Goal: Information Seeking & Learning: Learn about a topic

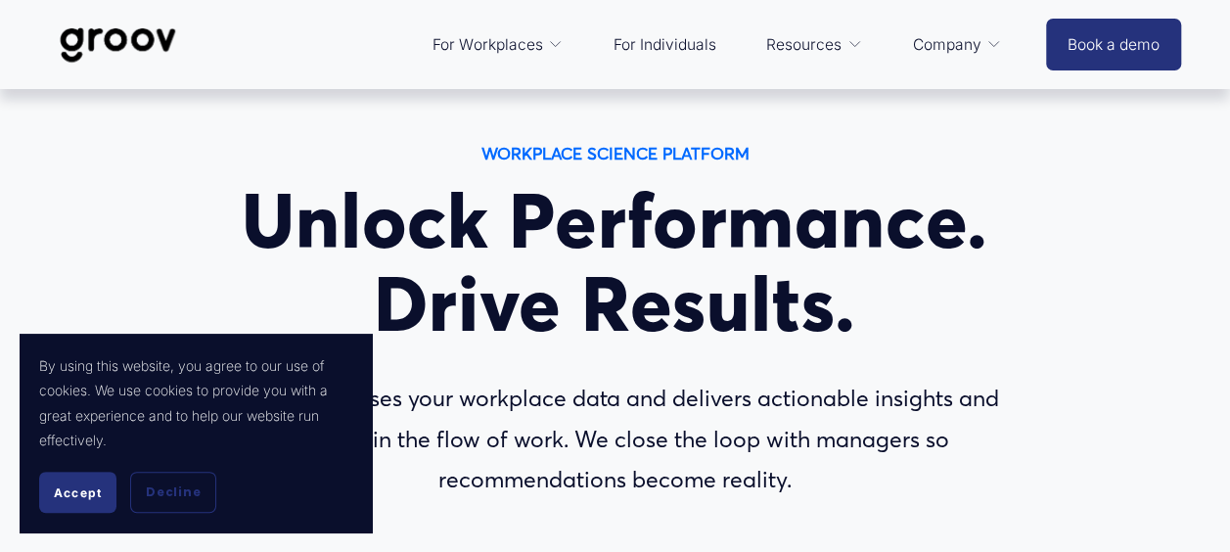
click at [64, 506] on button "Accept" at bounding box center [77, 492] width 77 height 41
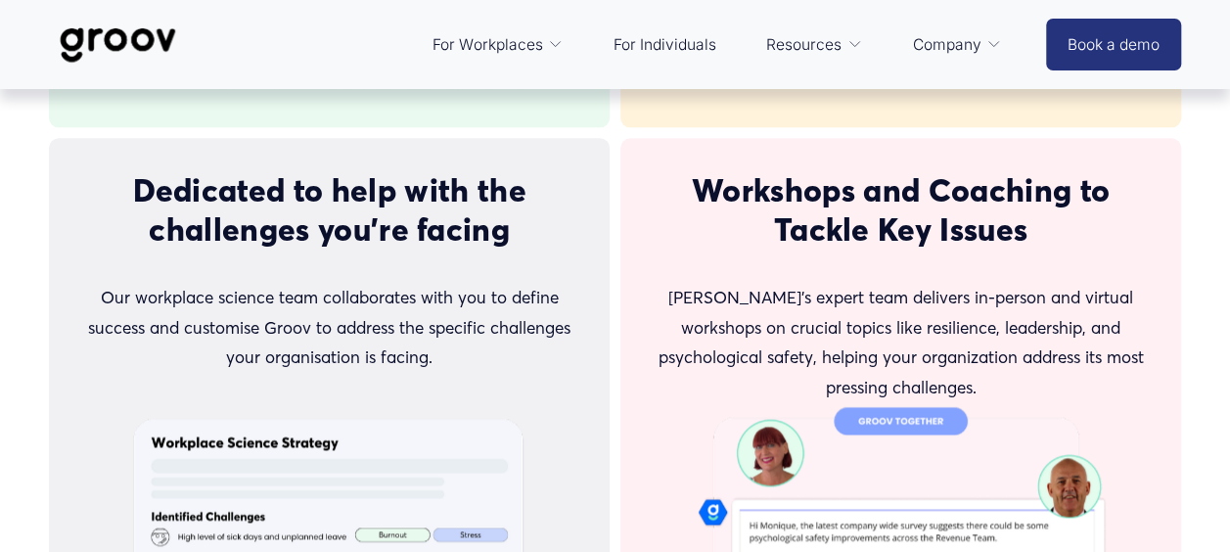
scroll to position [5273, 0]
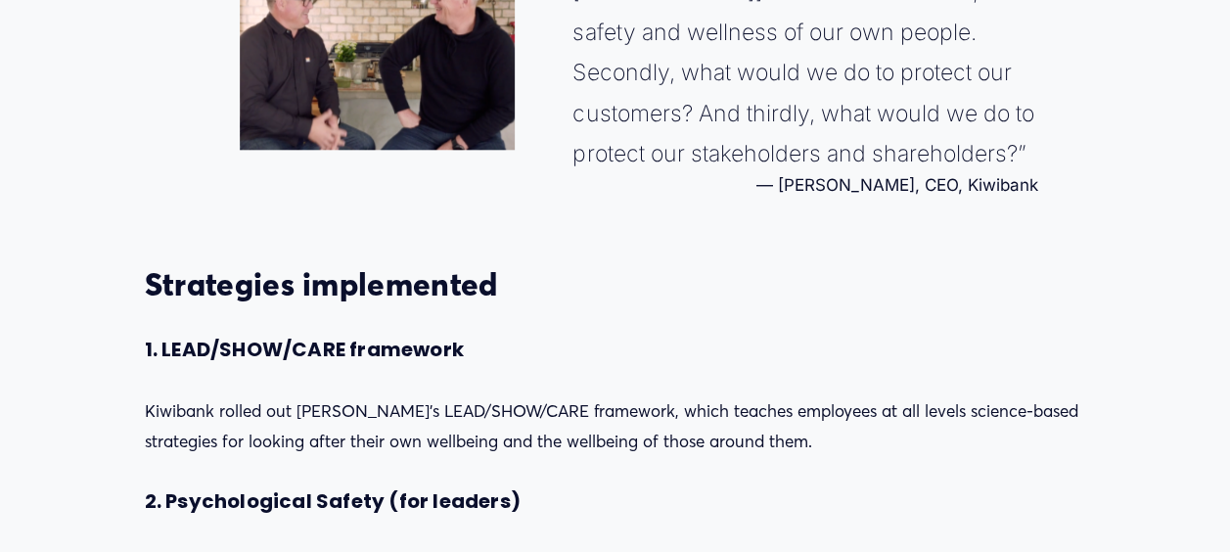
scroll to position [1370, 0]
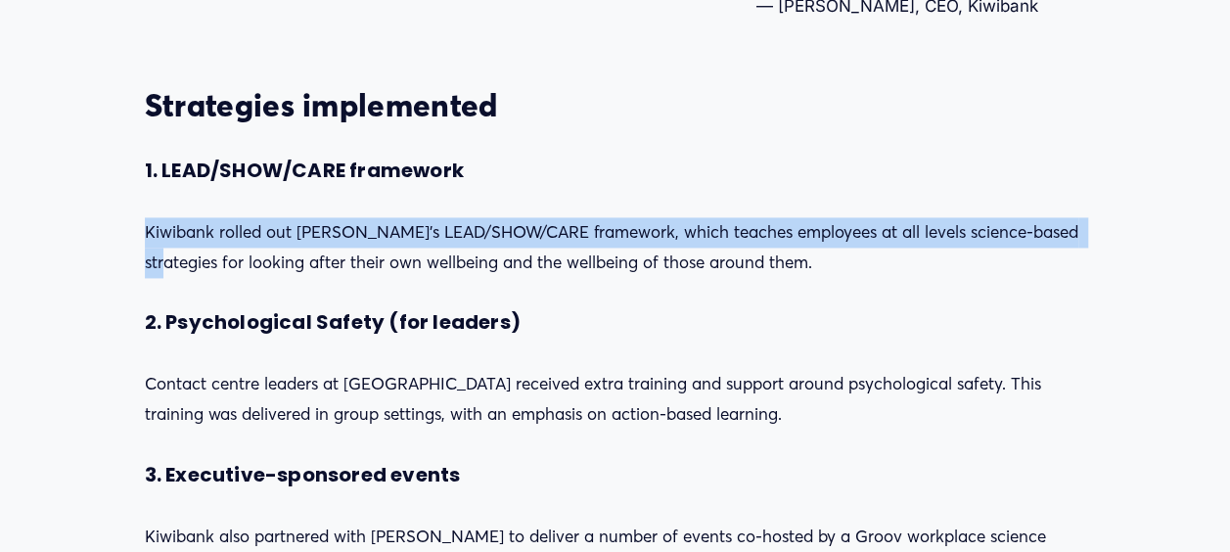
drag, startPoint x: 1224, startPoint y: 162, endPoint x: 1239, endPoint y: 209, distance: 49.2
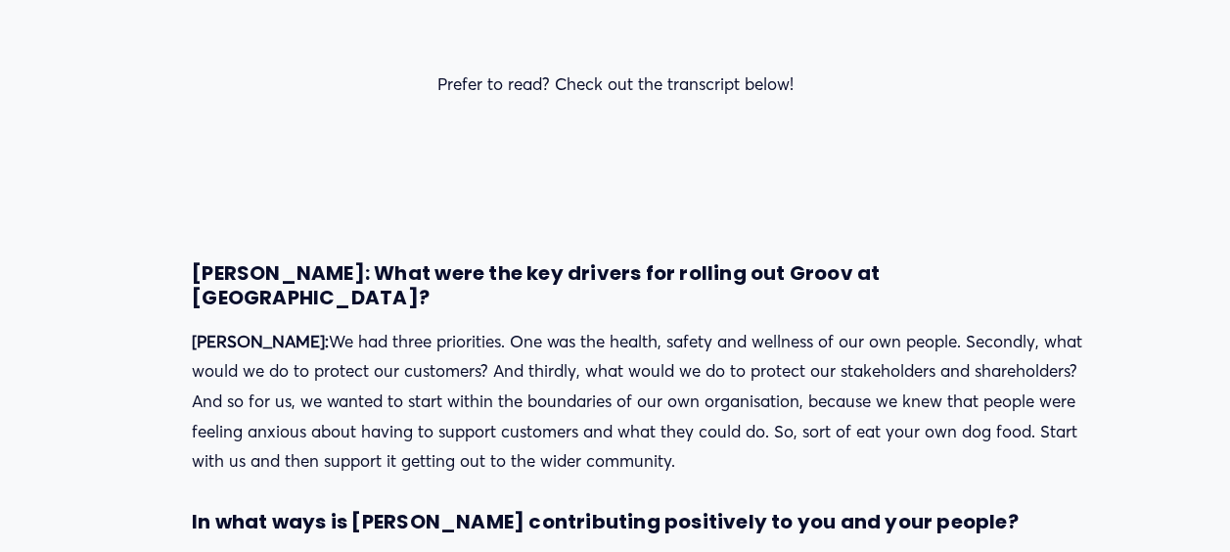
scroll to position [3555, 0]
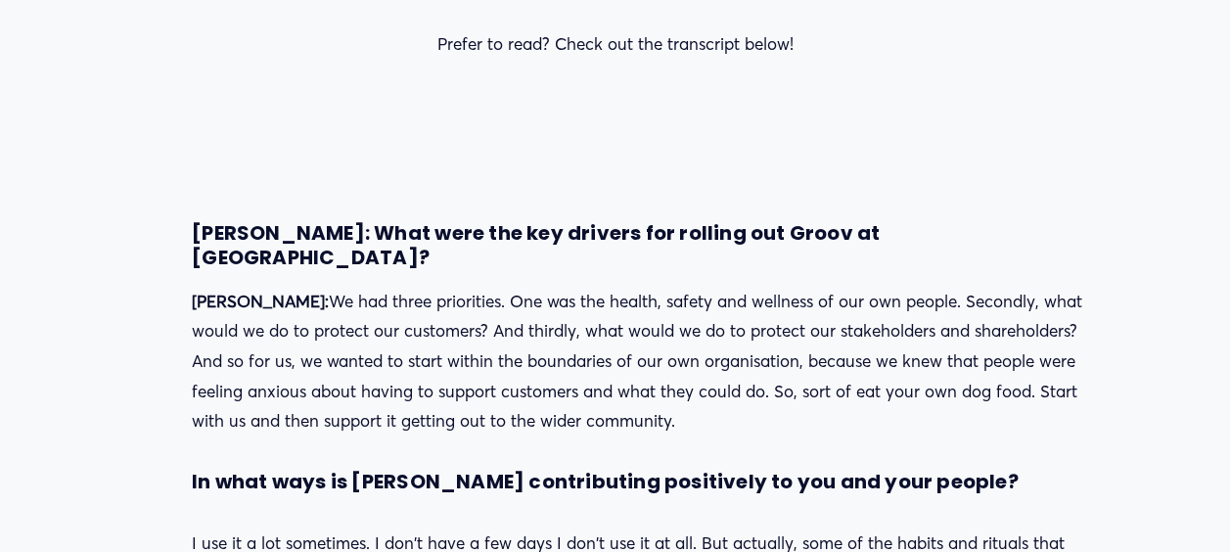
drag, startPoint x: 489, startPoint y: 61, endPoint x: 442, endPoint y: 204, distance: 150.4
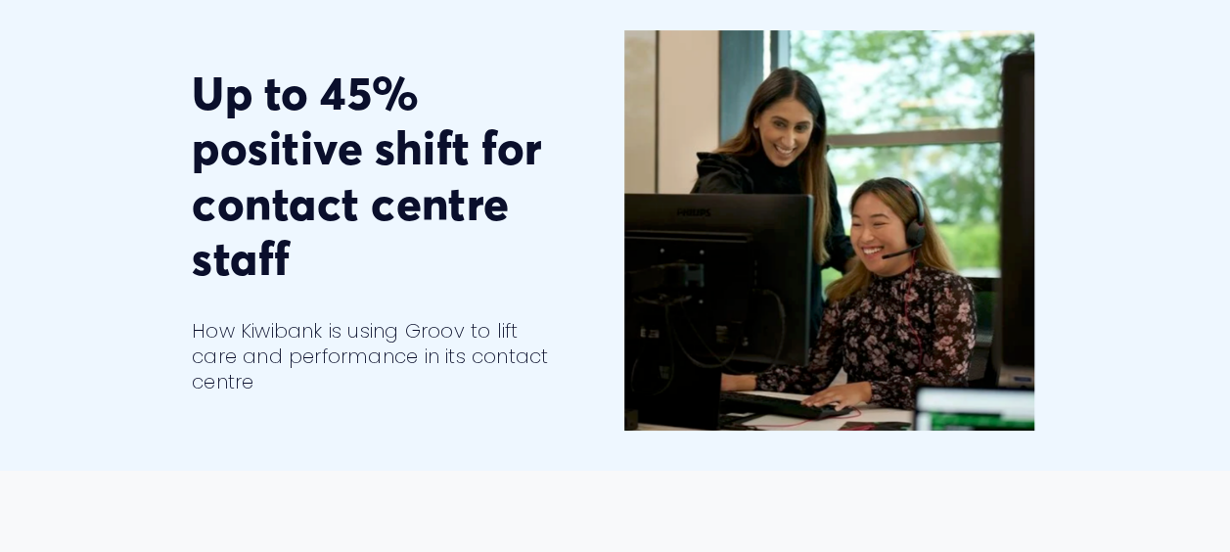
scroll to position [0, 0]
